Goal: Task Accomplishment & Management: Use online tool/utility

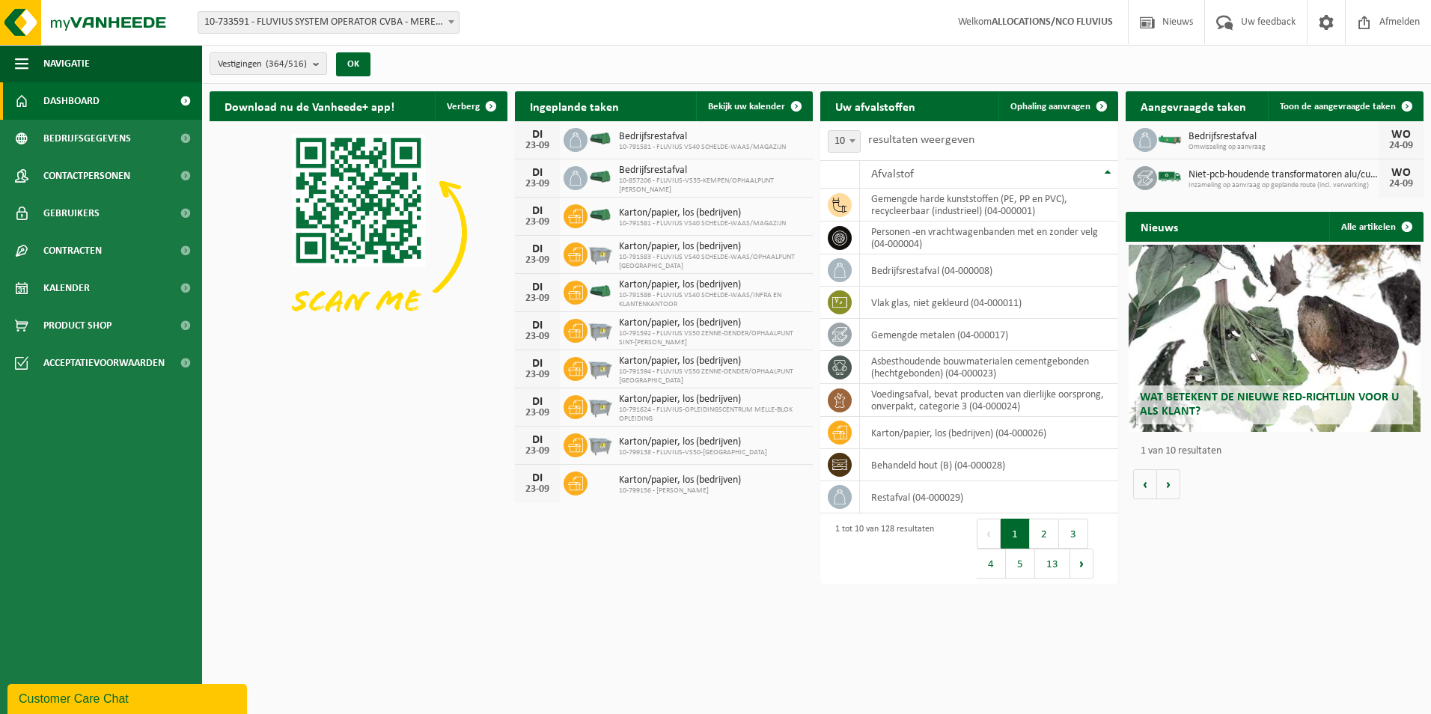
click at [451, 22] on b at bounding box center [451, 22] width 6 height 4
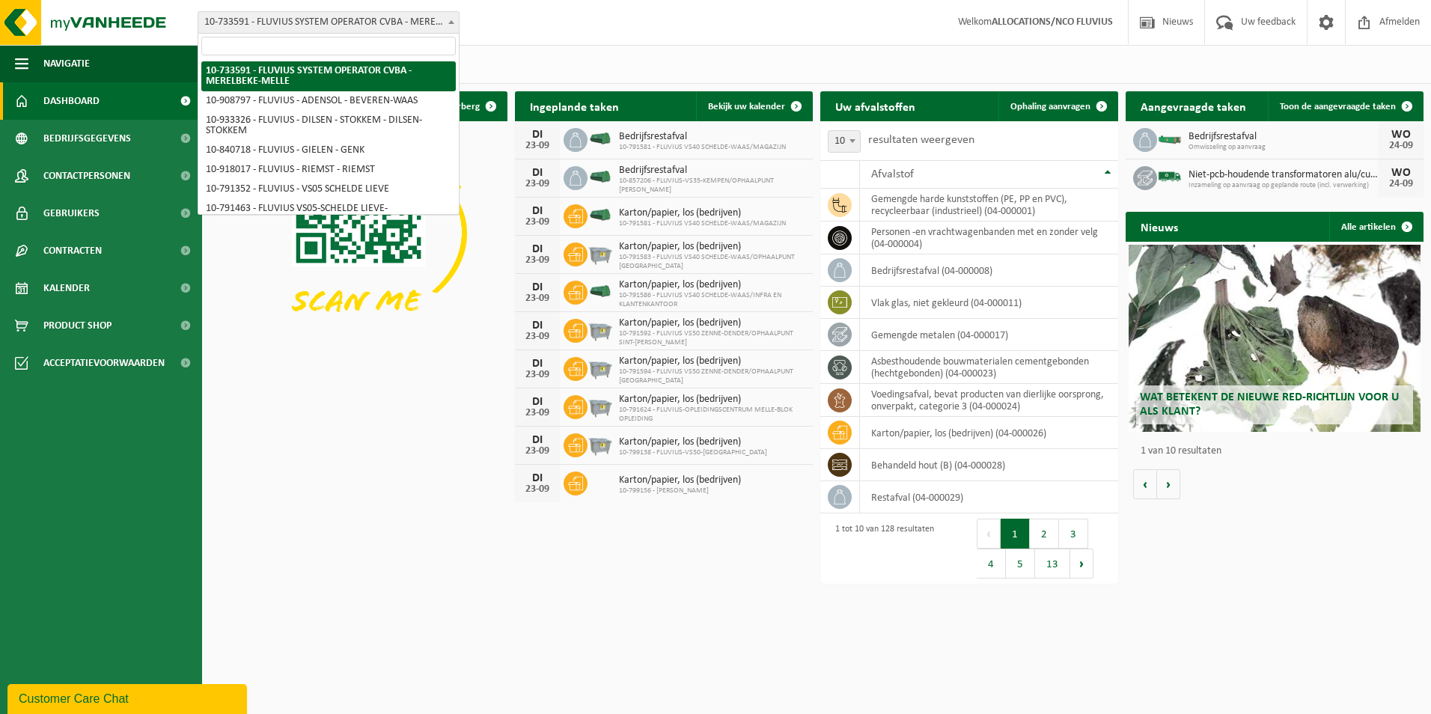
click at [351, 40] on input "search" at bounding box center [328, 46] width 254 height 19
click at [346, 48] on input "search" at bounding box center [328, 46] width 254 height 19
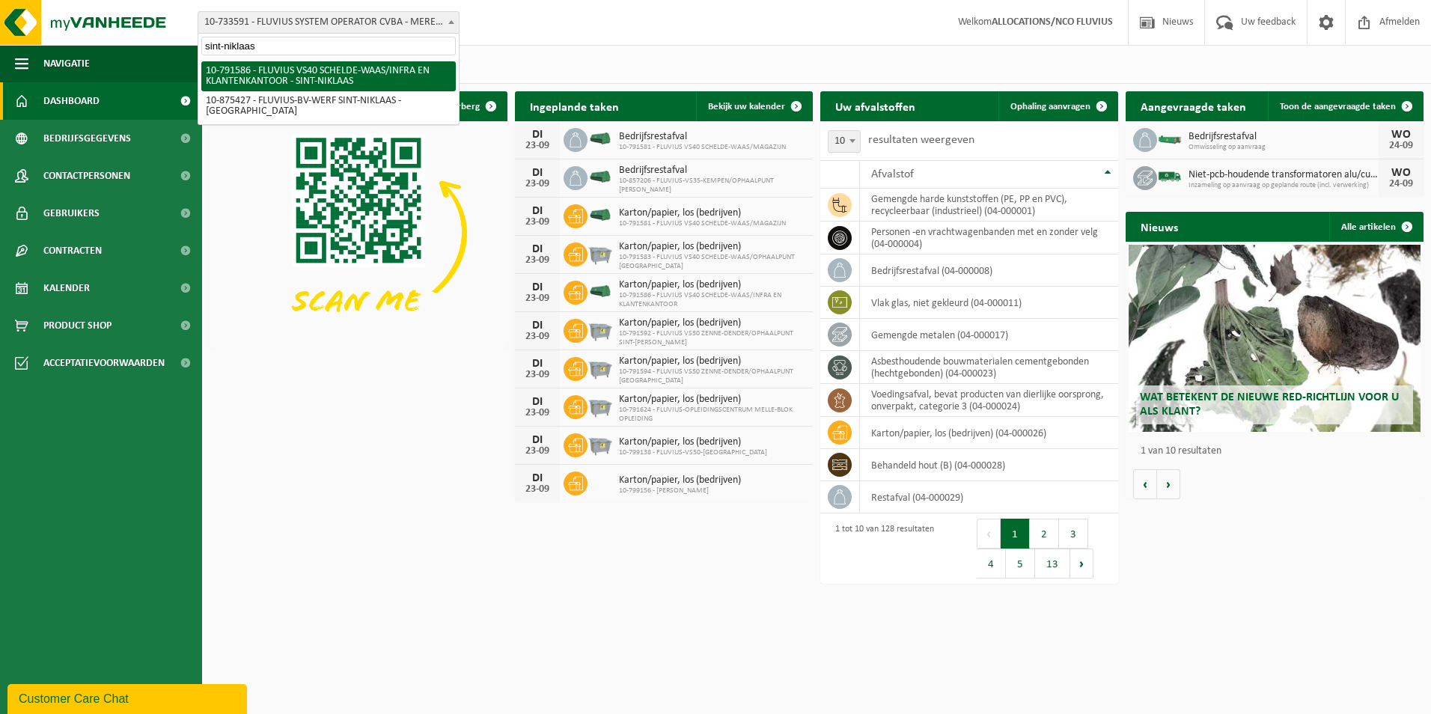
type input "sint-niklaas"
select select "30256"
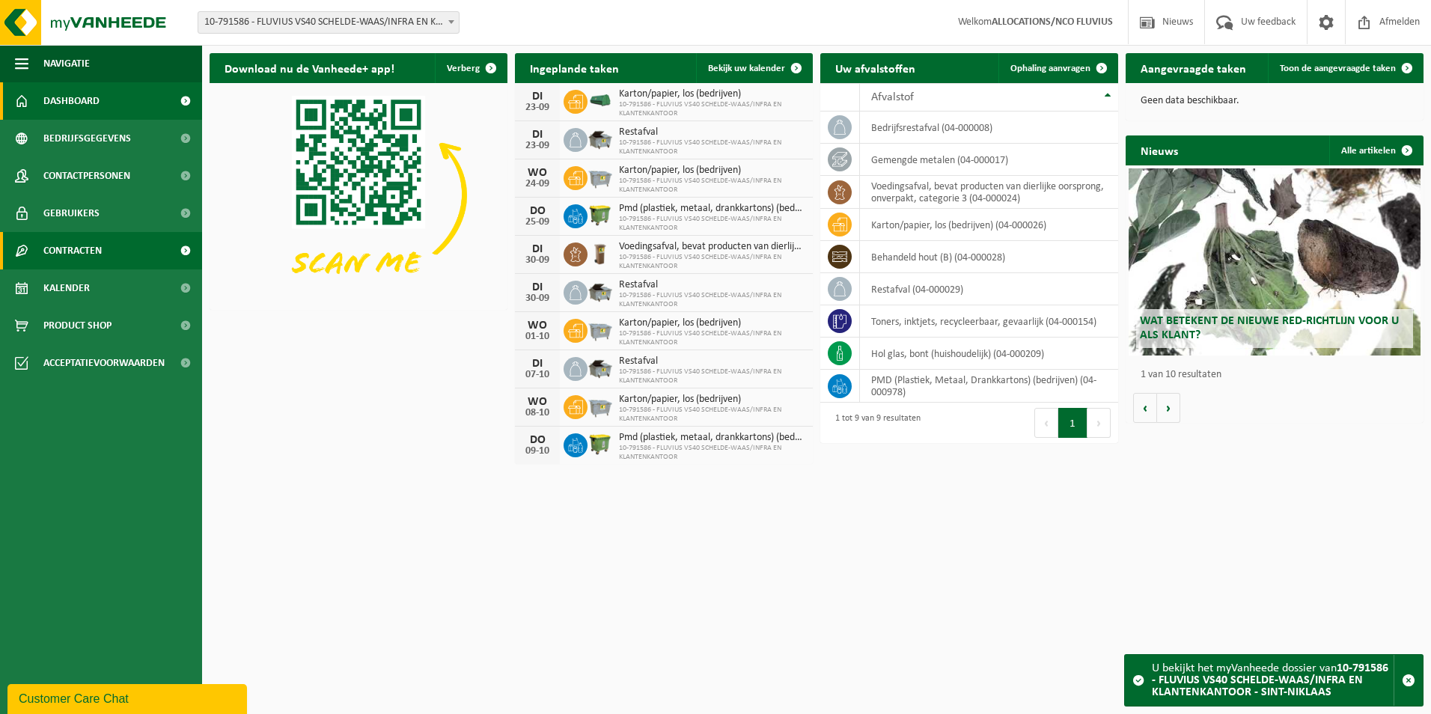
click at [76, 257] on span "Contracten" at bounding box center [72, 250] width 58 height 37
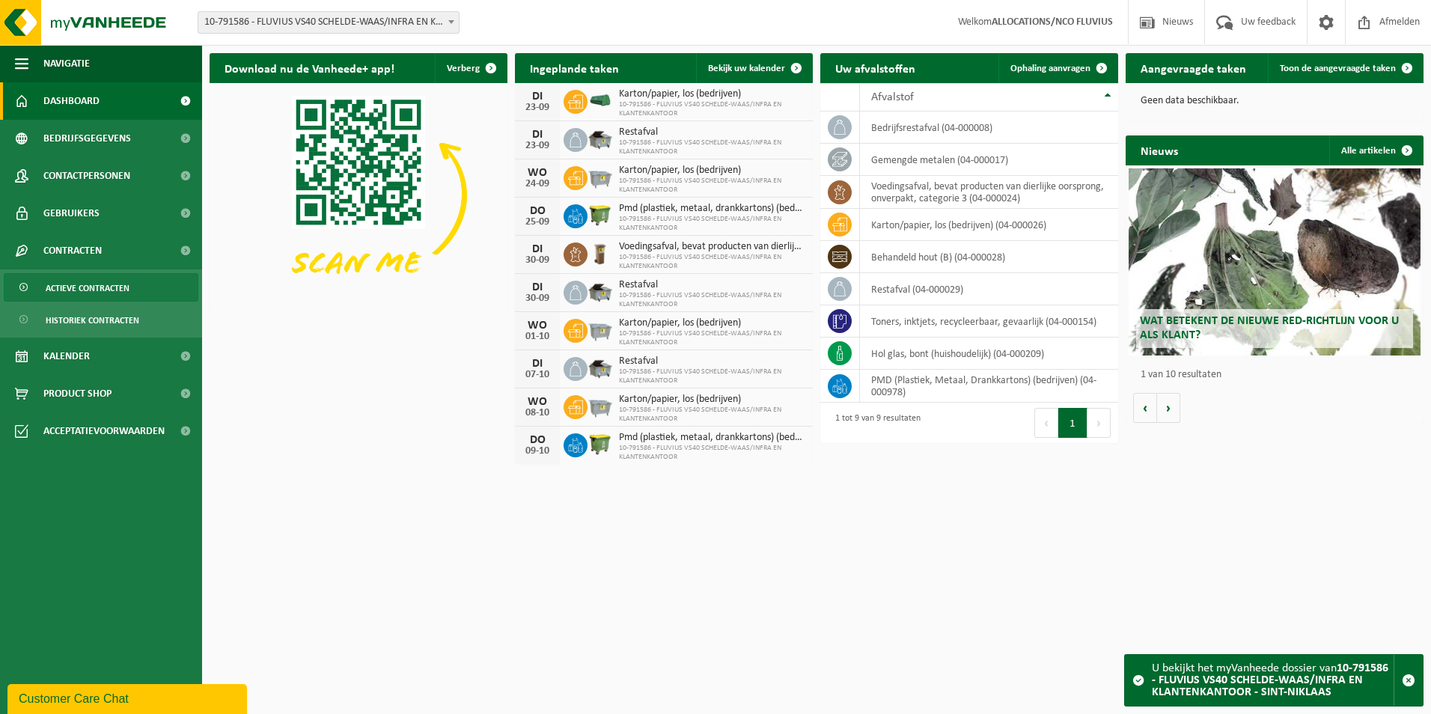
click at [98, 290] on span "Actieve contracten" at bounding box center [88, 288] width 84 height 28
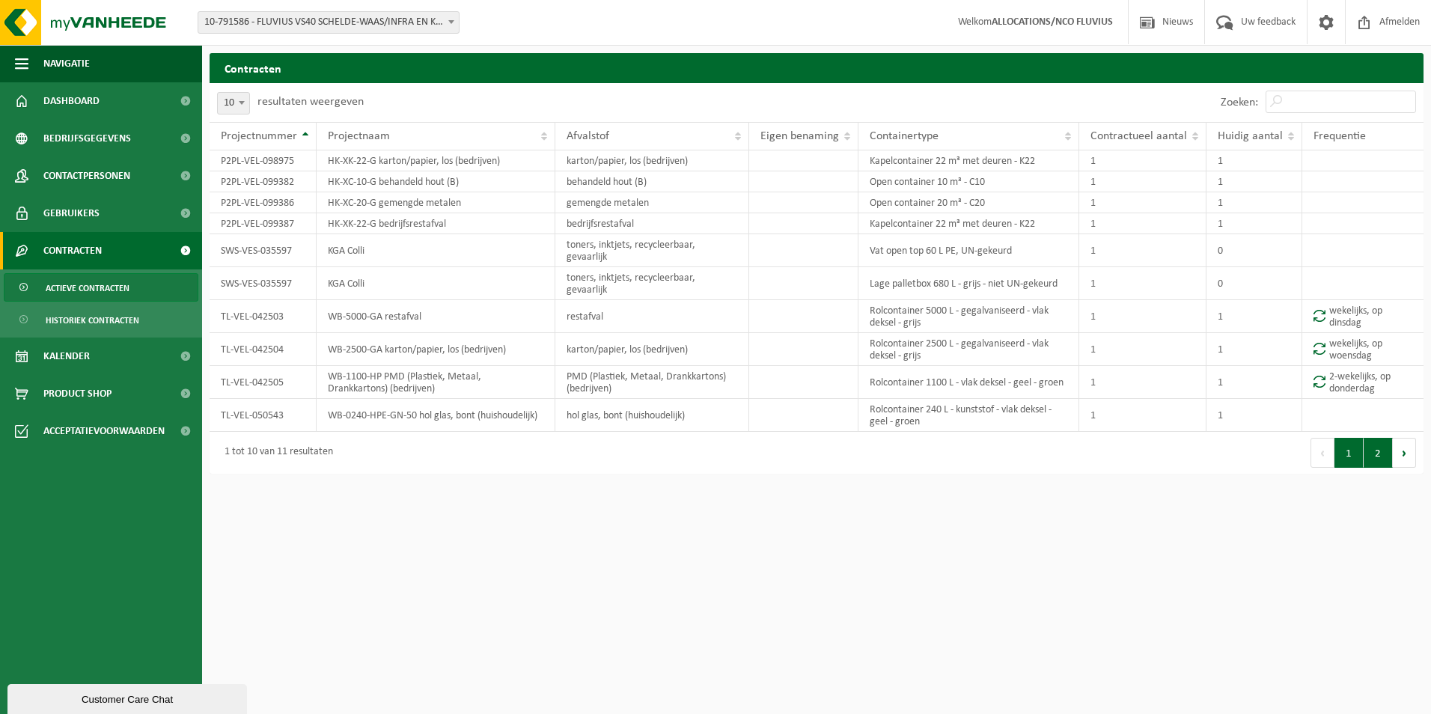
click at [1379, 438] on button "2" at bounding box center [1377, 453] width 29 height 30
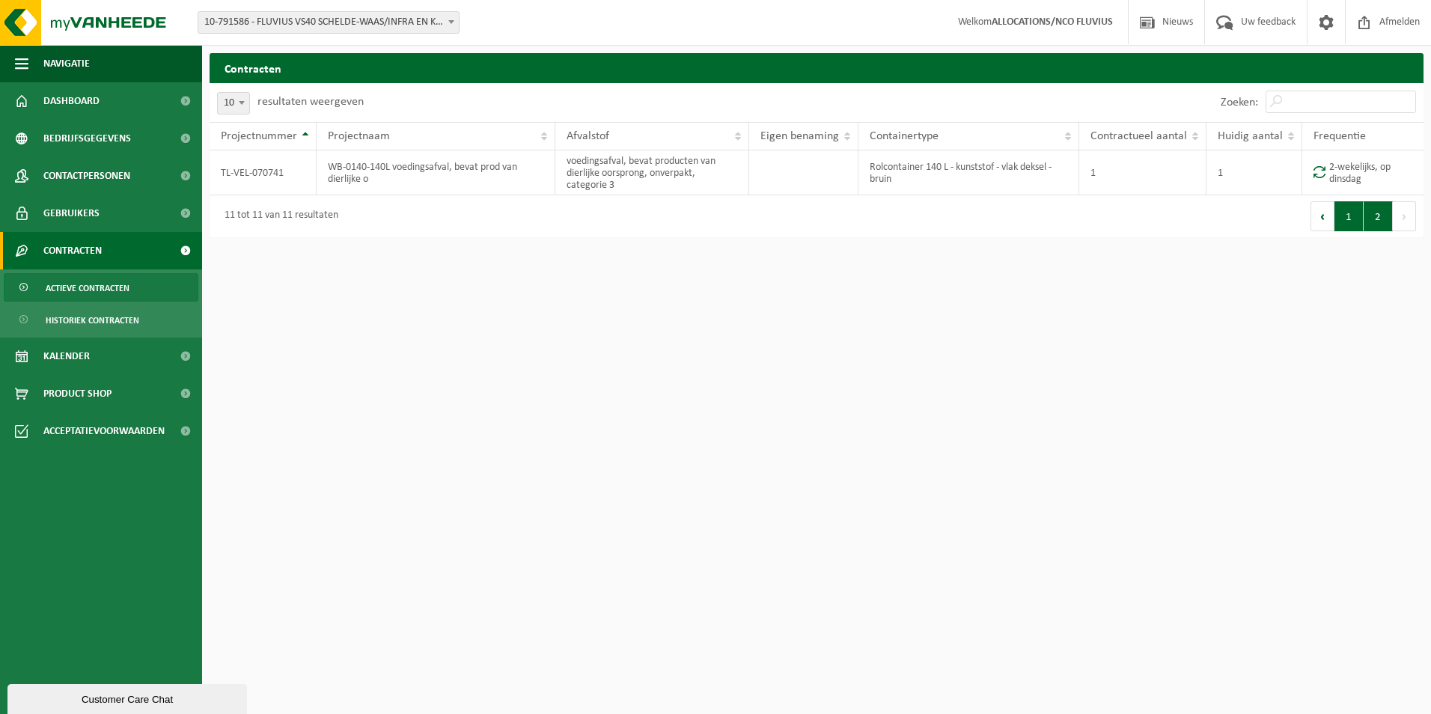
click at [1346, 224] on button "1" at bounding box center [1348, 216] width 29 height 30
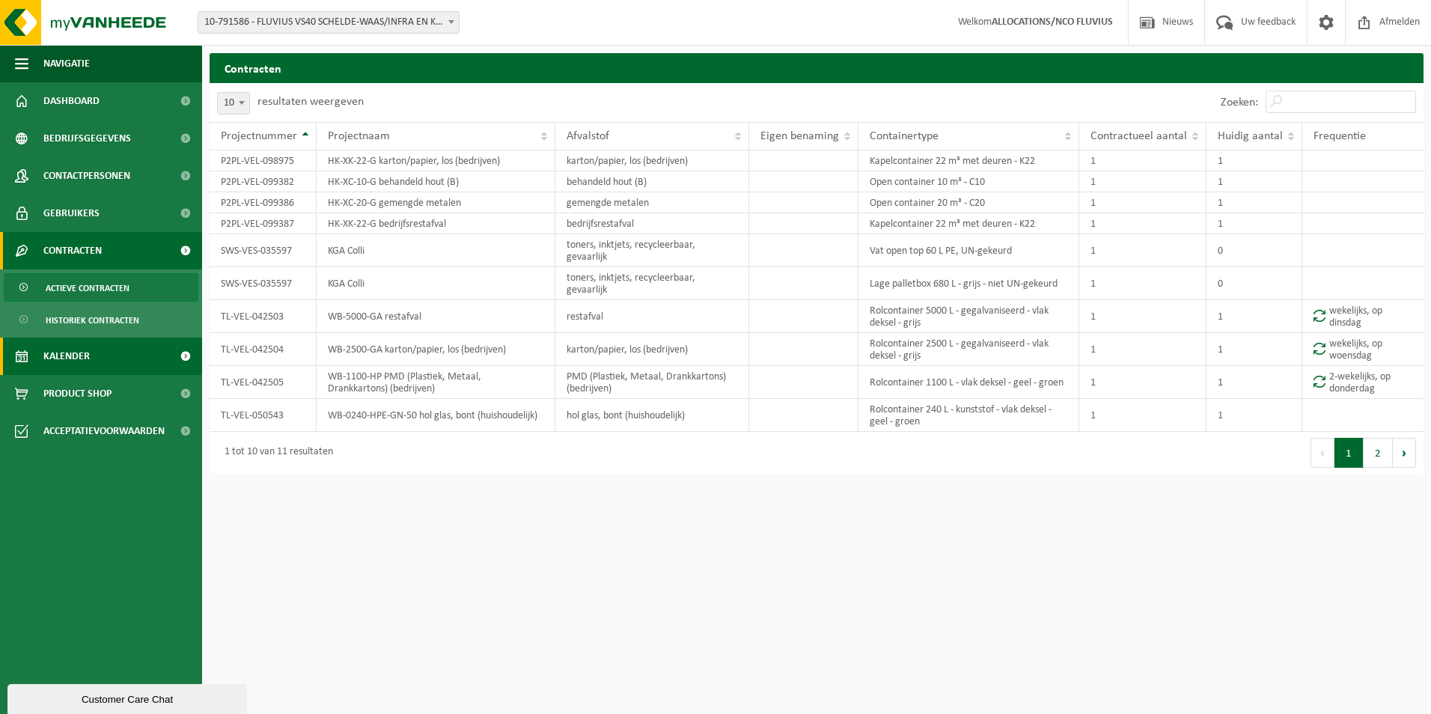
click at [64, 358] on span "Kalender" at bounding box center [66, 355] width 46 height 37
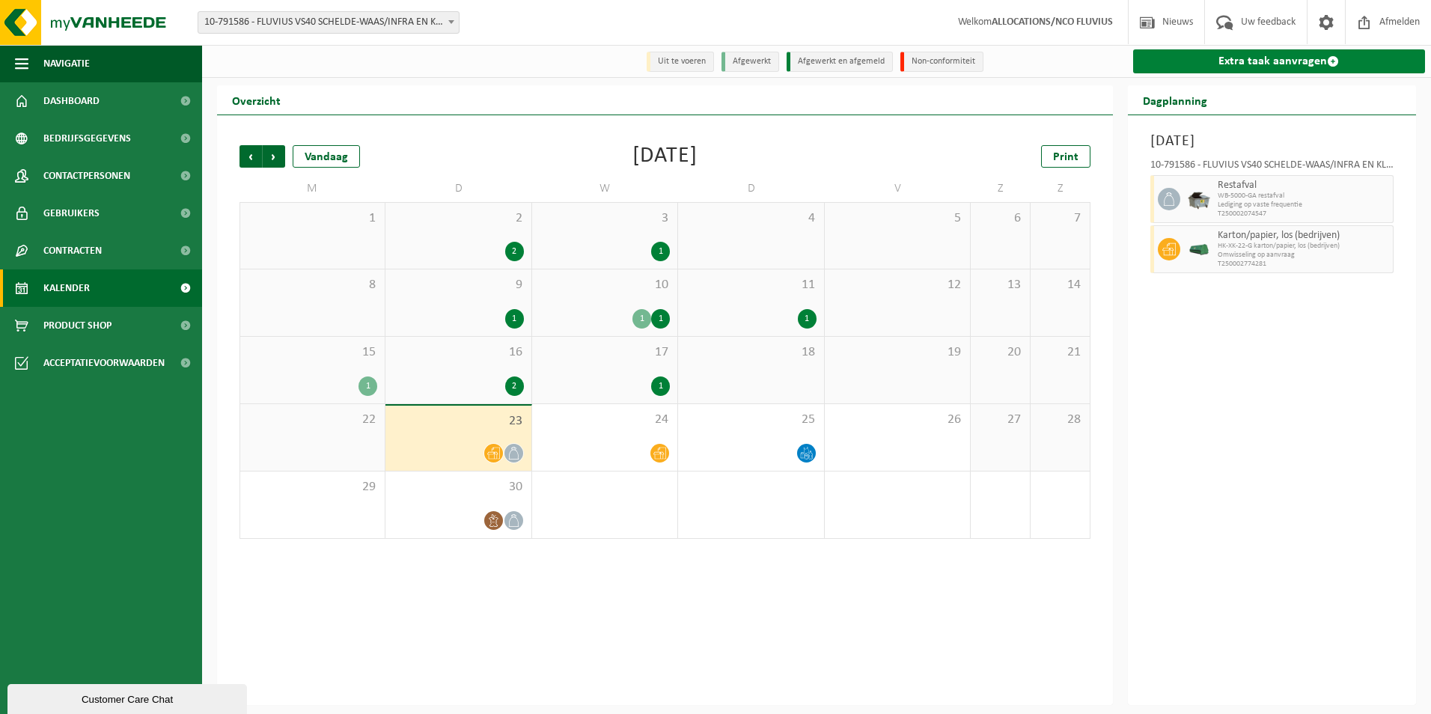
click at [1263, 58] on link "Extra taak aanvragen" at bounding box center [1279, 61] width 293 height 24
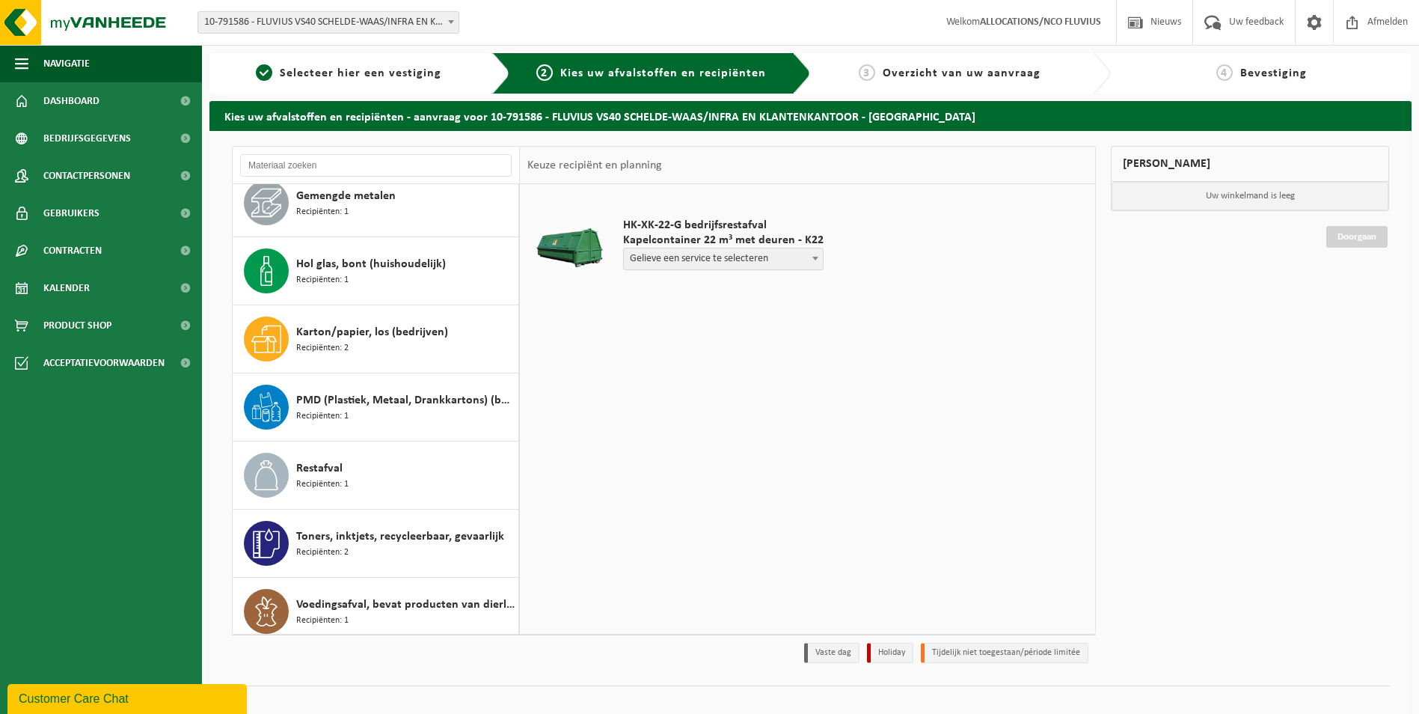
scroll to position [102, 0]
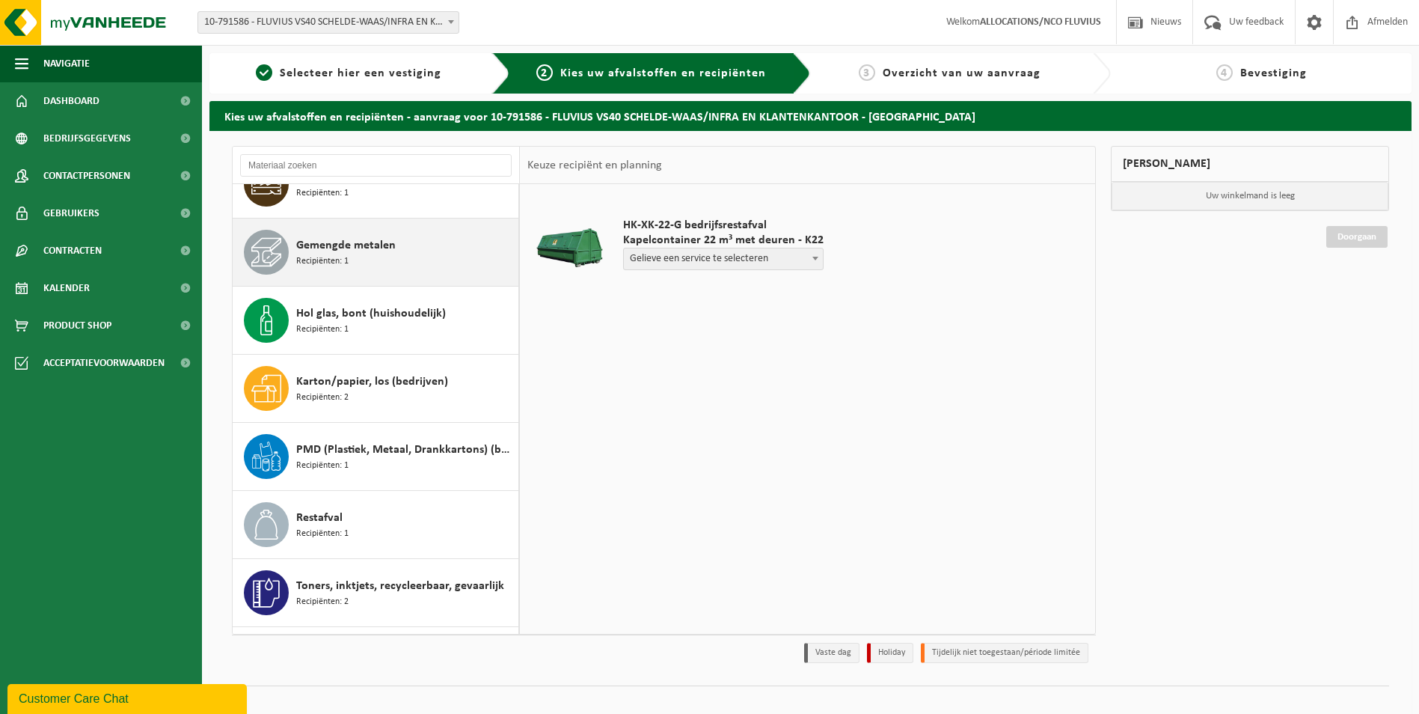
click at [308, 253] on span "Gemengde metalen" at bounding box center [346, 245] width 100 height 18
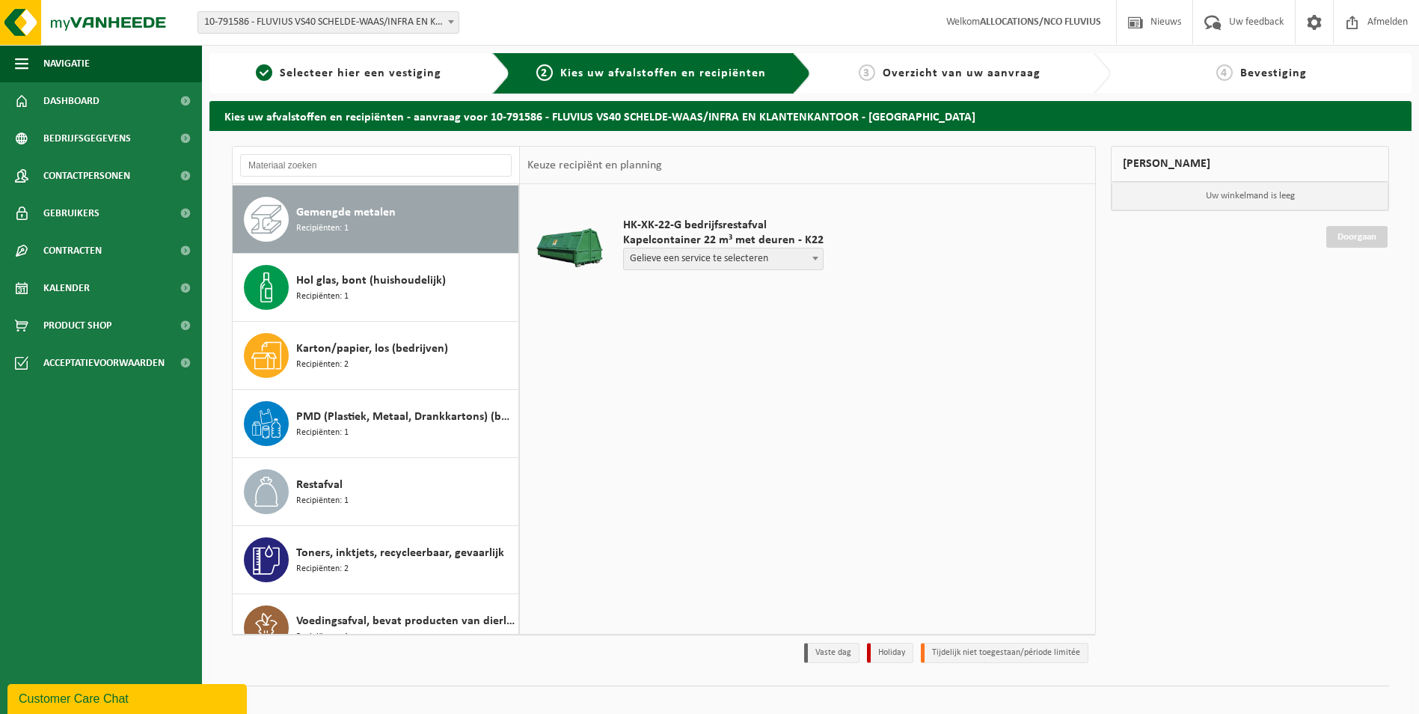
scroll to position [136, 0]
click at [793, 257] on b at bounding box center [791, 259] width 6 height 4
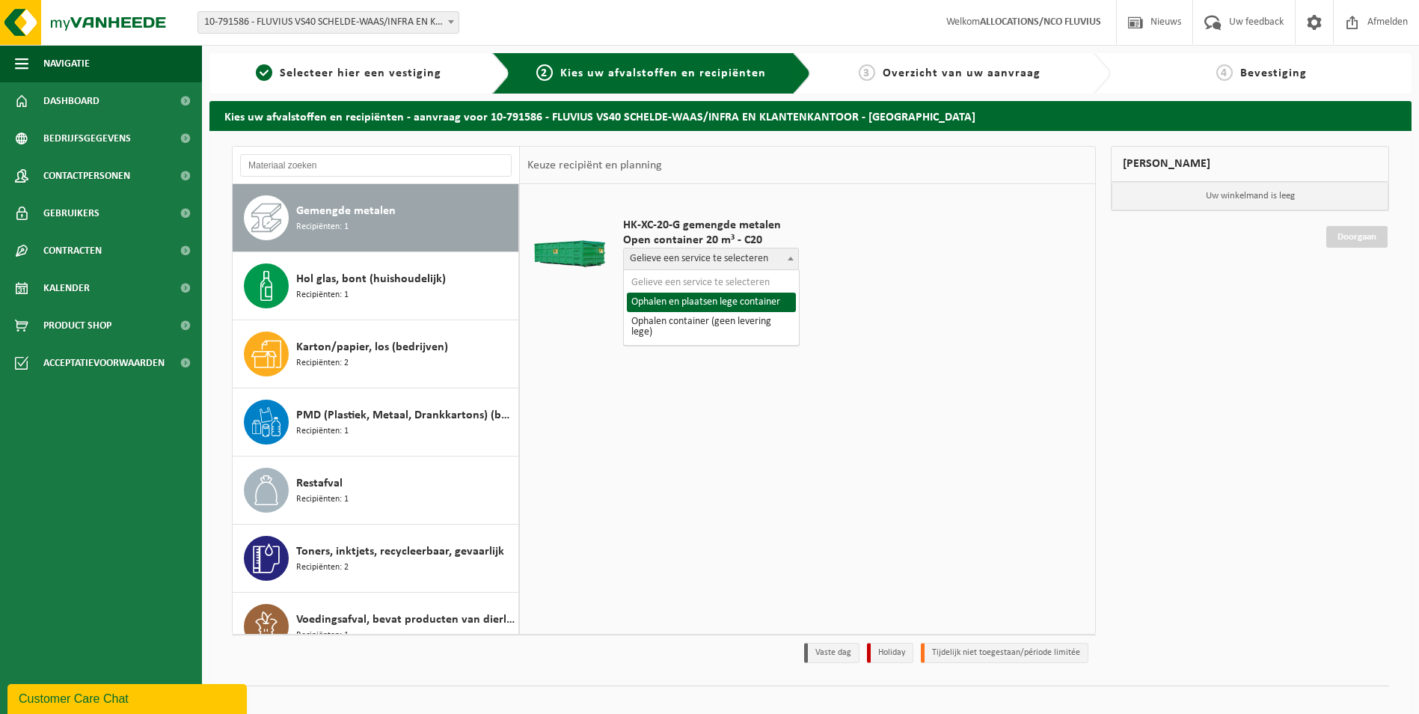
select select "P2PL-VEL-099386_HK-XC-20-GN-00_04-000017_46"
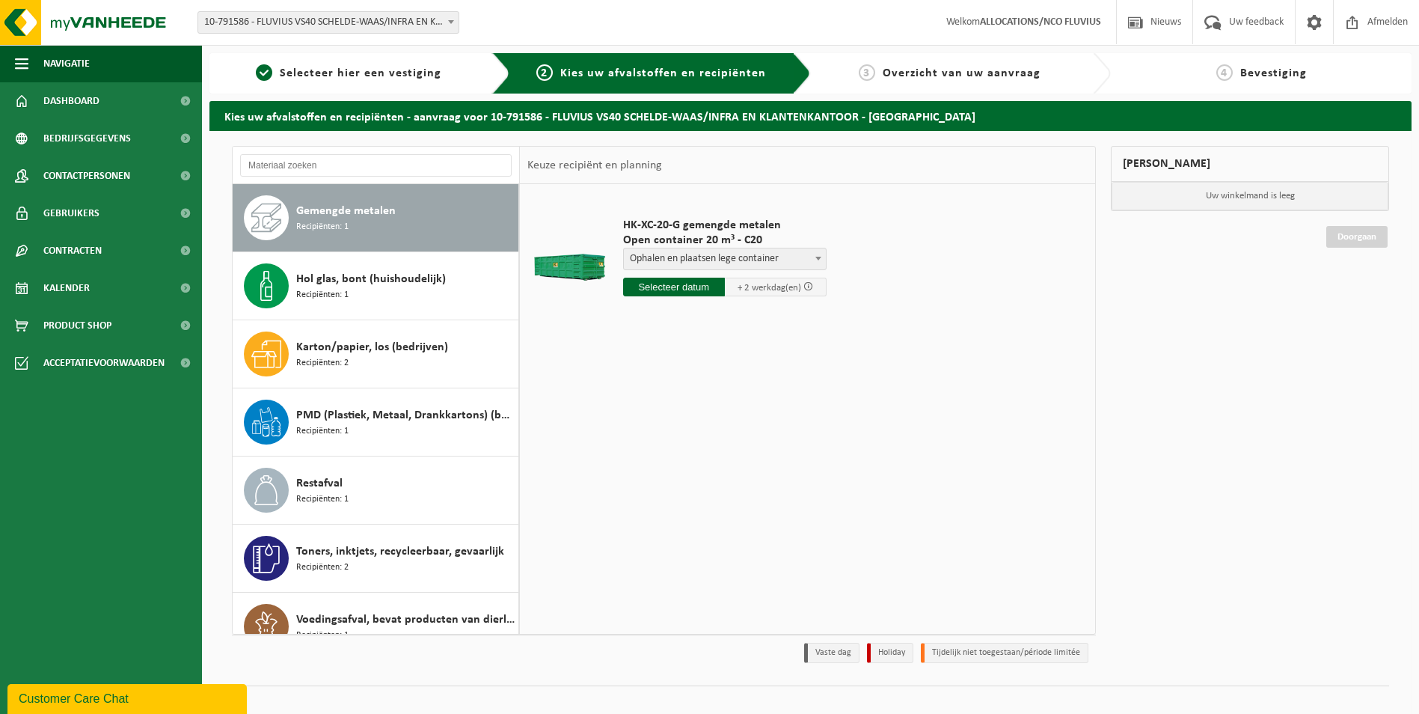
click at [675, 284] on input "text" at bounding box center [674, 287] width 102 height 19
click at [689, 442] on div "24" at bounding box center [689, 444] width 26 height 24
type input "Van [DATE]"
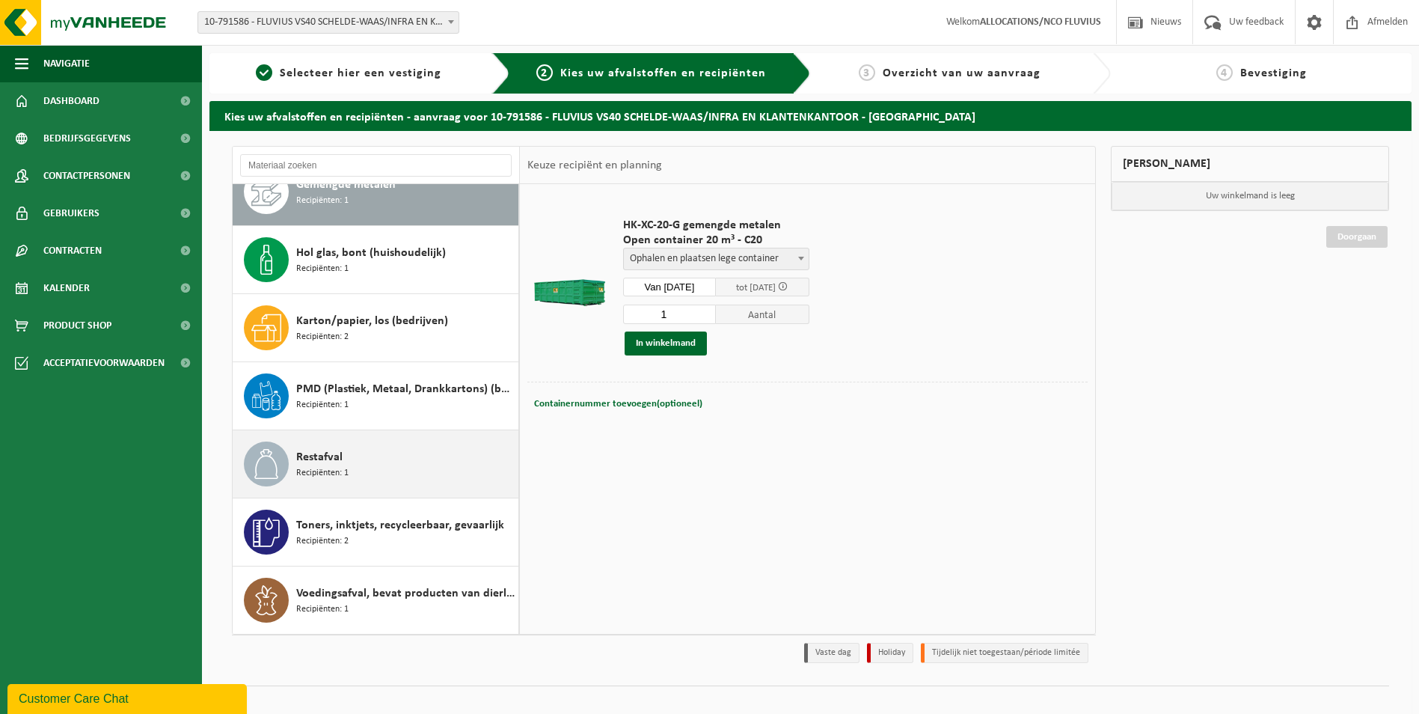
scroll to position [0, 0]
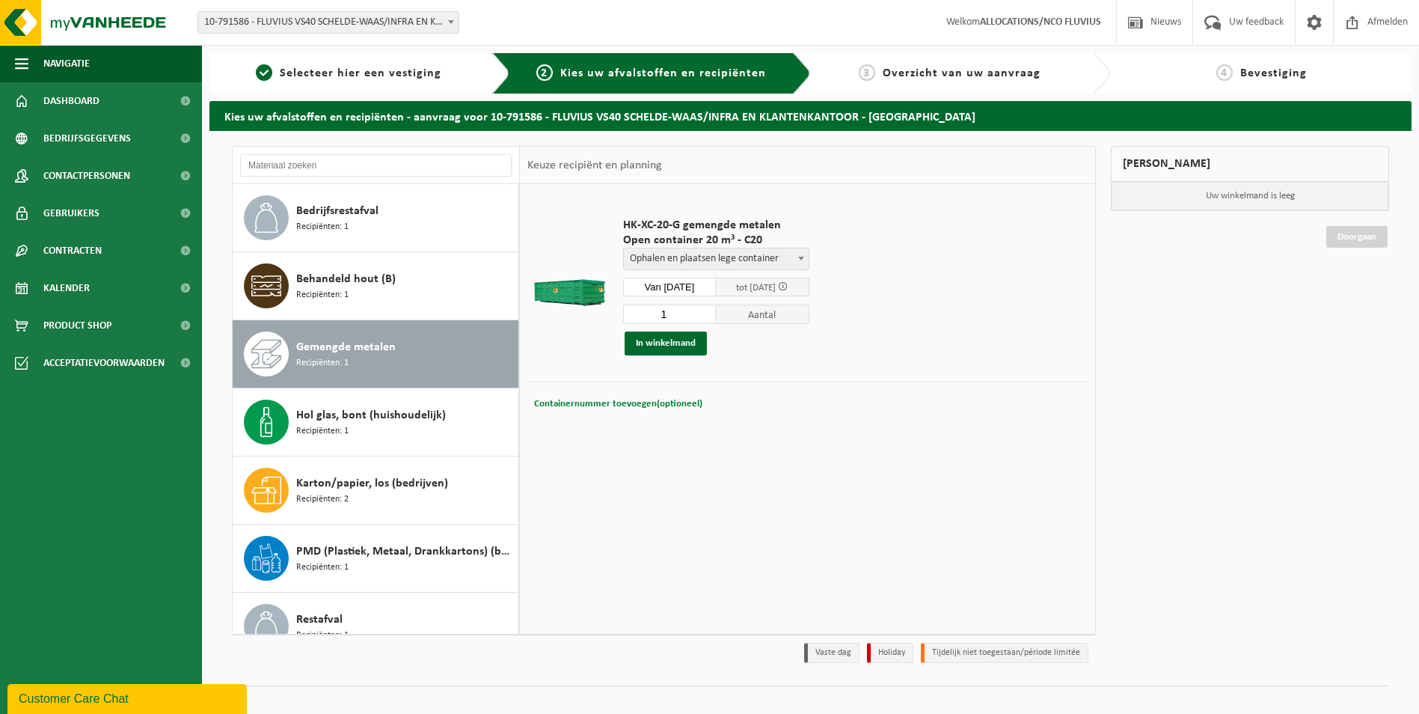
click at [583, 403] on span "Containernummer toevoegen(optioneel)" at bounding box center [618, 404] width 168 height 10
paste input "C20821"
type input "C20-821"
